Goal: Task Accomplishment & Management: Complete application form

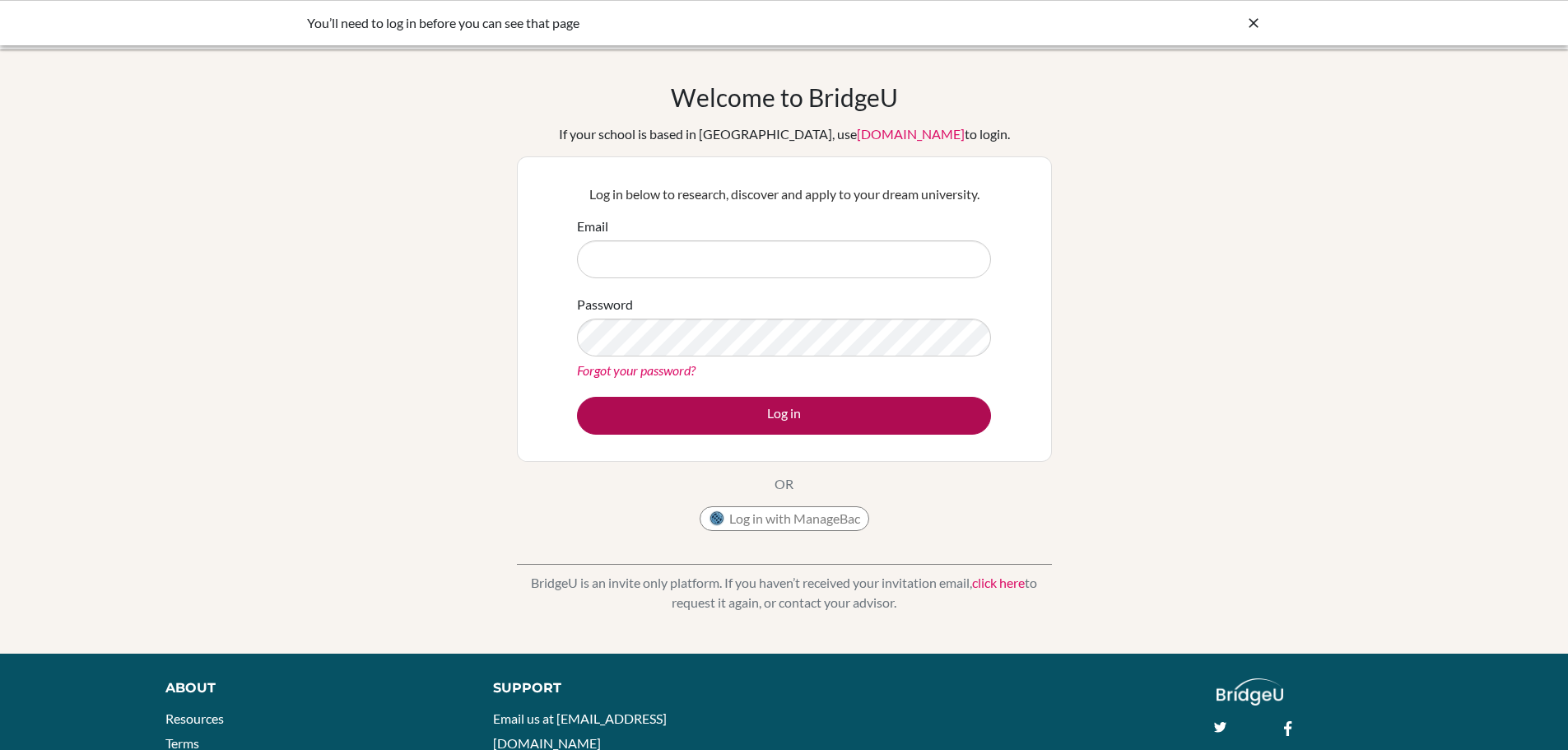
type input "[EMAIL_ADDRESS][DOMAIN_NAME]"
click at [767, 420] on button "Log in" at bounding box center [784, 416] width 414 height 38
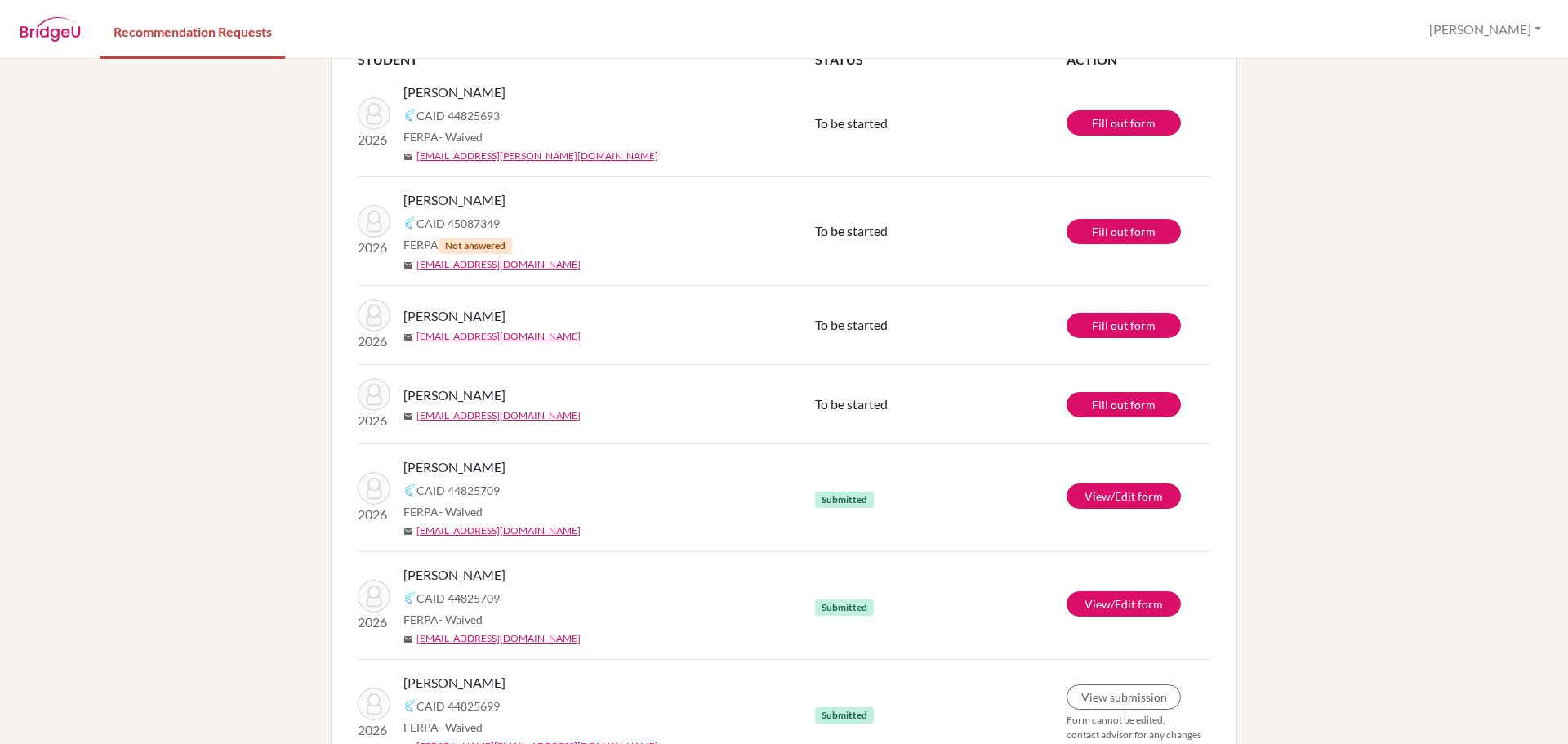
scroll to position [163, 0]
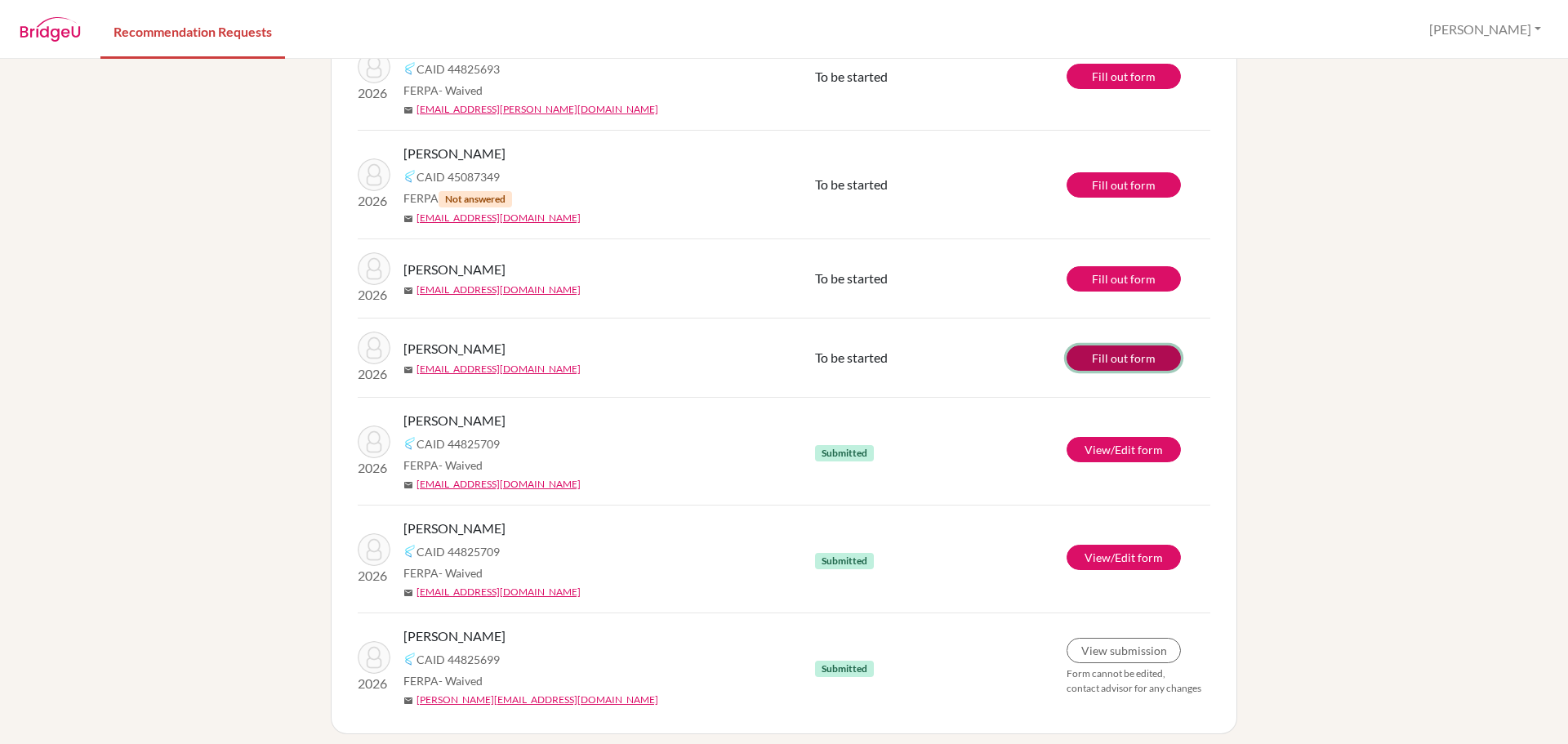
click at [1085, 354] on link "Fill out form" at bounding box center [1124, 358] width 114 height 26
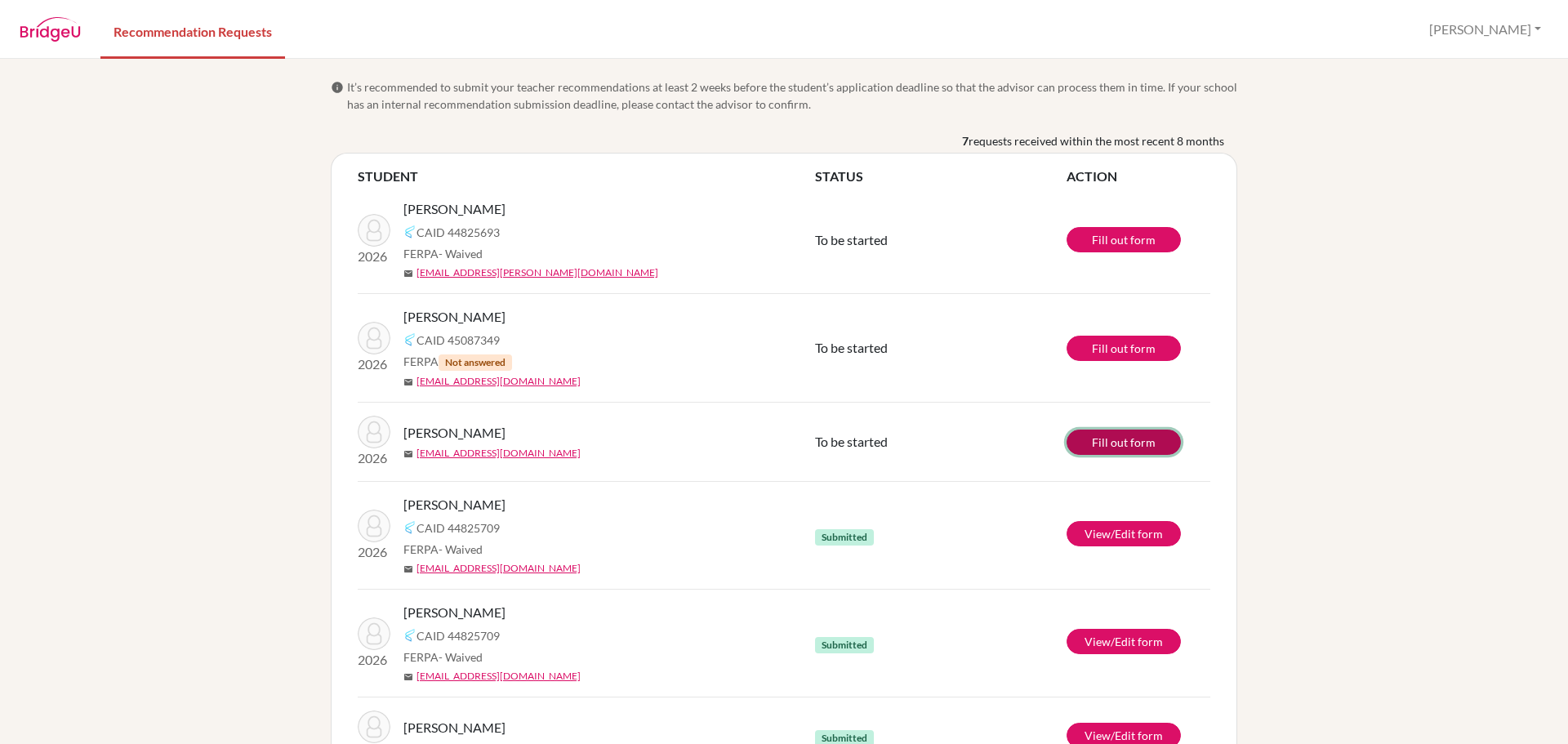
click at [1113, 443] on link "Fill out form" at bounding box center [1124, 442] width 114 height 26
